Goal: Navigation & Orientation: Find specific page/section

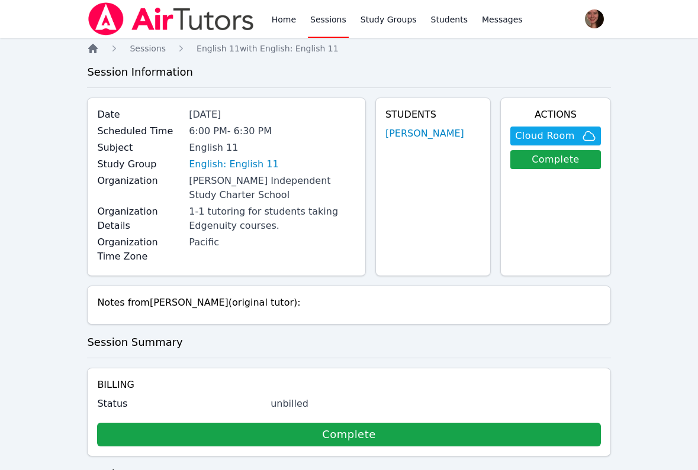
click at [91, 44] on icon "Breadcrumb" at bounding box center [93, 49] width 12 height 12
